Goal: Answer question/provide support

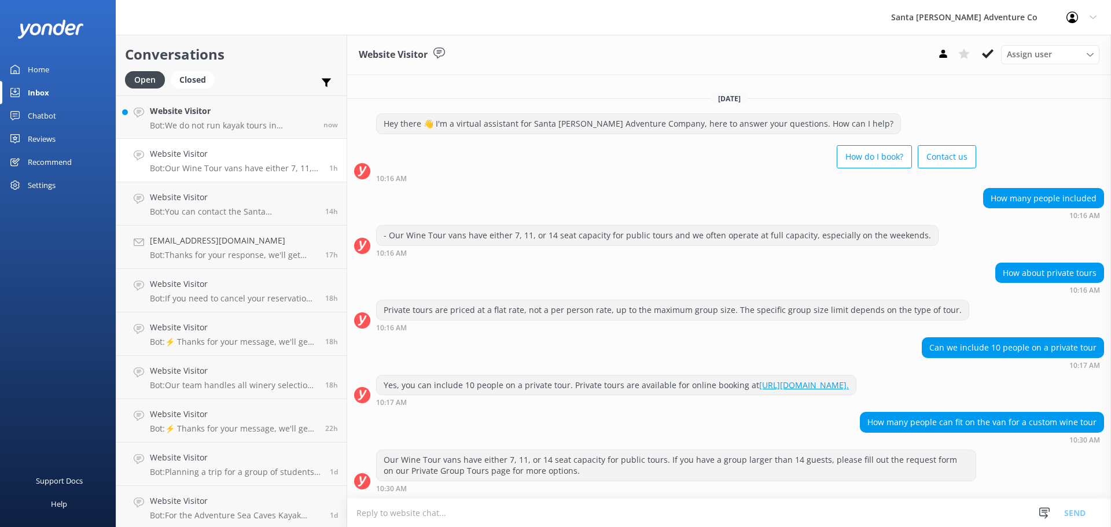
click at [173, 144] on link "Website Visitor Bot: Our Wine Tour vans have either 7, 11, or 14 seat capacity …" at bounding box center [231, 160] width 230 height 43
click at [173, 127] on p "Bot: We do not run kayak tours in [GEOGRAPHIC_DATA]. The best way to visit [GEO…" at bounding box center [232, 125] width 165 height 10
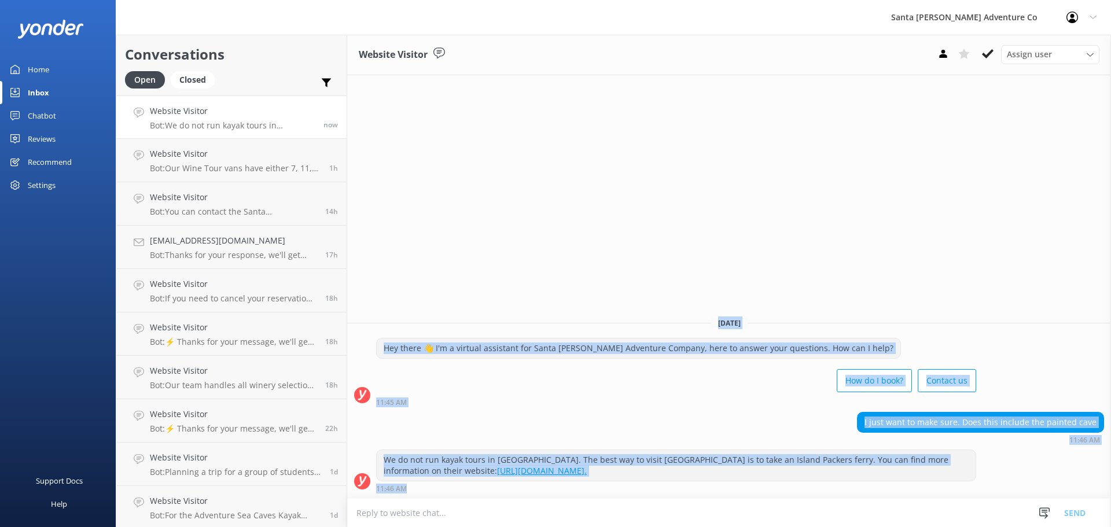
drag, startPoint x: 565, startPoint y: 491, endPoint x: 391, endPoint y: 207, distance: 333.1
click at [391, 207] on div "Website Visitor Assign user Will [PERSON_NAME] [PERSON_NAME] Let's Go Gabe [DAT…" at bounding box center [729, 281] width 764 height 492
drag, startPoint x: 391, startPoint y: 207, endPoint x: 763, endPoint y: 507, distance: 477.8
click at [762, 506] on div "Website Visitor Assign user Will [PERSON_NAME] [PERSON_NAME] Let's Go Gabe [DAT…" at bounding box center [729, 281] width 764 height 492
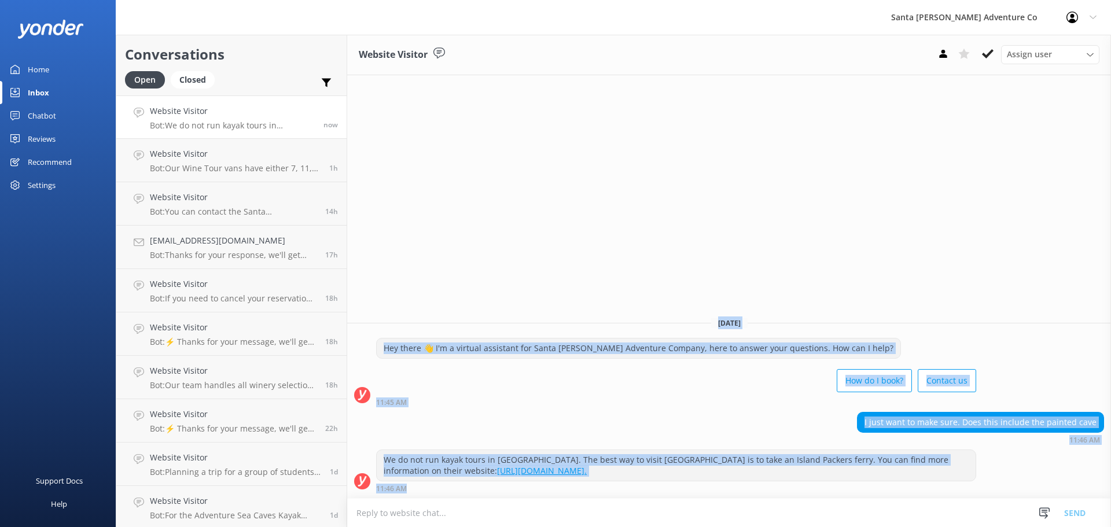
click at [1019, 451] on div "We do not run kayak tours in [GEOGRAPHIC_DATA]. The best way to visit [GEOGRAPH…" at bounding box center [729, 471] width 764 height 43
drag, startPoint x: 543, startPoint y: 273, endPoint x: 729, endPoint y: 501, distance: 294.5
click at [729, 501] on div "Website Visitor Assign user Will [PERSON_NAME] [PERSON_NAME] Let's Go Gabe [DAT…" at bounding box center [729, 281] width 764 height 492
click at [602, 328] on div "[DATE]" at bounding box center [729, 323] width 764 height 13
drag, startPoint x: 532, startPoint y: 284, endPoint x: 635, endPoint y: 514, distance: 252.5
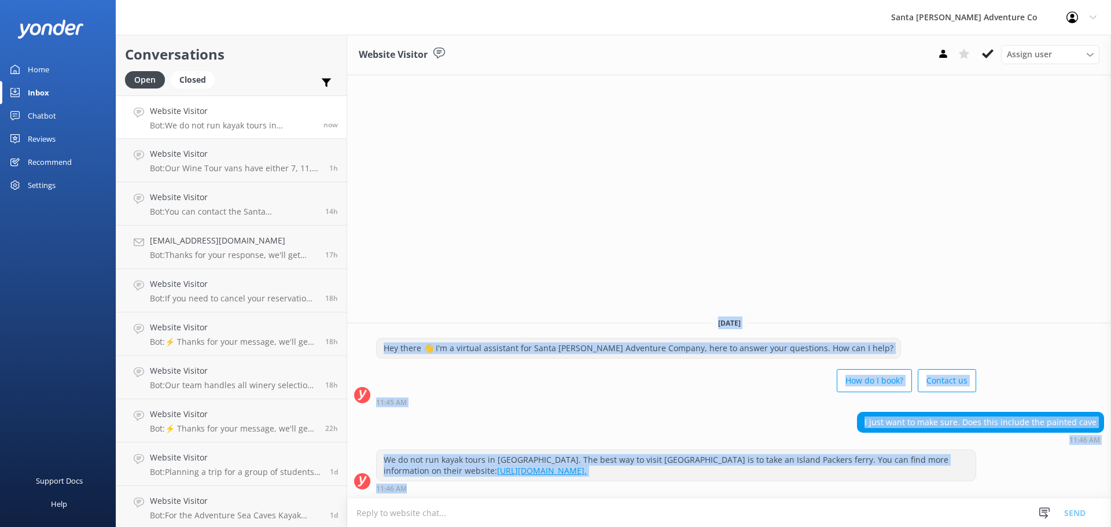
click at [635, 514] on div "Website Visitor Assign user Will [PERSON_NAME] [PERSON_NAME] Let's Go Gabe [DAT…" at bounding box center [729, 281] width 764 height 492
click at [551, 406] on div "11:45 AM" at bounding box center [676, 402] width 600 height 8
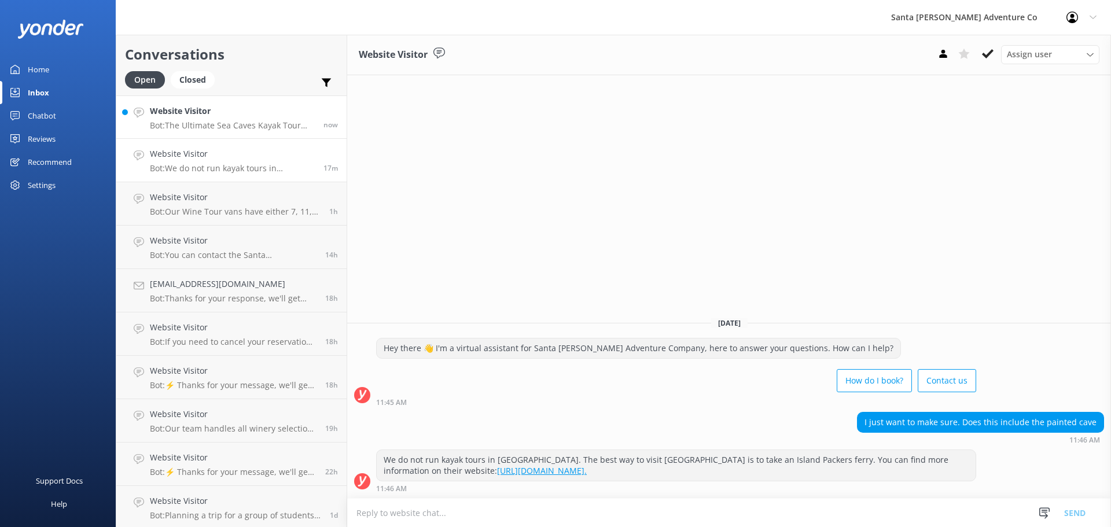
click at [186, 120] on div "Website Visitor Bot: The Ultimate Sea Caves Kayak Tour does not include Painted…" at bounding box center [232, 117] width 165 height 25
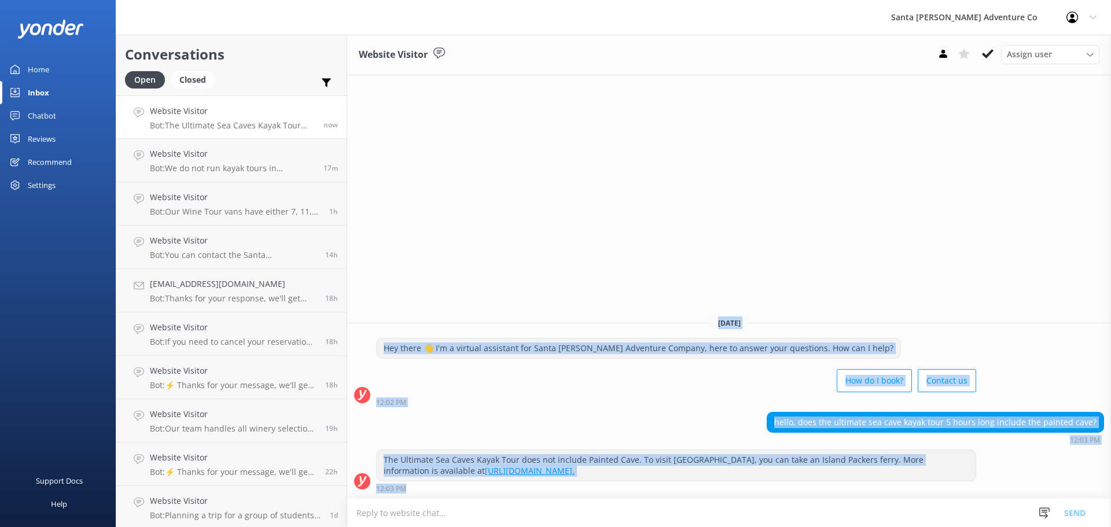
drag, startPoint x: 979, startPoint y: 489, endPoint x: 580, endPoint y: 295, distance: 443.9
click at [580, 295] on div "Website Visitor Assign user Will [PERSON_NAME] [PERSON_NAME] Let's Go Gabe [DAT…" at bounding box center [729, 281] width 764 height 492
click at [579, 295] on div "Website Visitor Assign user Will [PERSON_NAME] [PERSON_NAME] Let's Go Gabe [DAT…" at bounding box center [729, 281] width 764 height 492
drag, startPoint x: 860, startPoint y: 428, endPoint x: 1034, endPoint y: 528, distance: 200.9
click at [1034, 527] on html "Santa [PERSON_NAME] Adventure Co Profile Settings Logout Home Inbox Chatbot Con…" at bounding box center [555, 263] width 1111 height 527
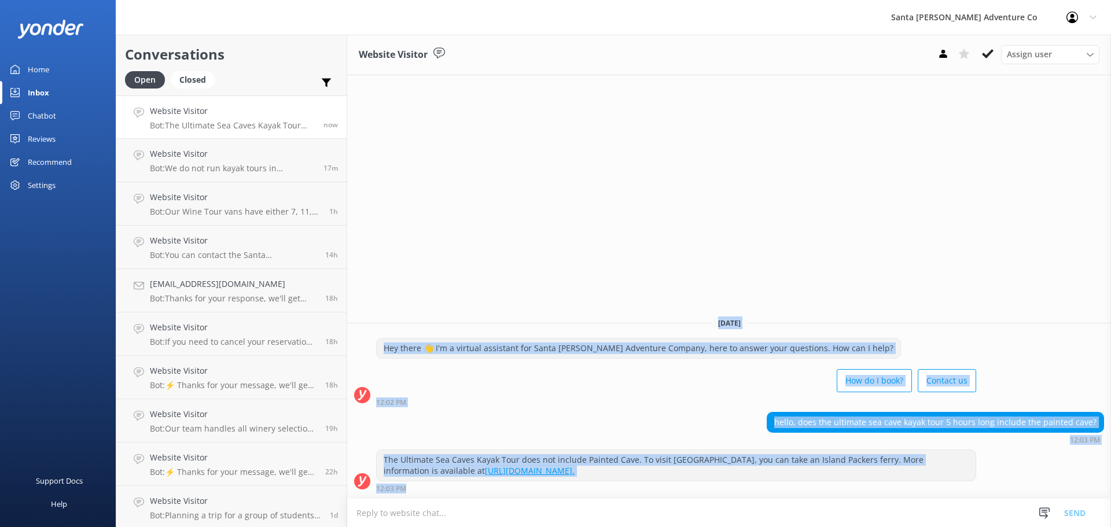
click at [1008, 487] on div "The Ultimate Sea Caves Kayak Tour does not include Painted Cave. To visit [GEOG…" at bounding box center [729, 471] width 764 height 43
click at [1003, 490] on div "The Ultimate Sea Caves Kayak Tour does not include Painted Cave. To visit [GEOG…" at bounding box center [729, 471] width 764 height 43
drag, startPoint x: 517, startPoint y: 369, endPoint x: 937, endPoint y: 506, distance: 441.8
click at [937, 506] on div "Website Visitor Assign user Will [PERSON_NAME] [PERSON_NAME] Let's Go Gabe [DAT…" at bounding box center [729, 281] width 764 height 492
click at [961, 472] on div "The Ultimate Sea Caves Kayak Tour does not include Painted Cave. To visit [GEOG…" at bounding box center [676, 465] width 599 height 31
